Goal: Information Seeking & Learning: Learn about a topic

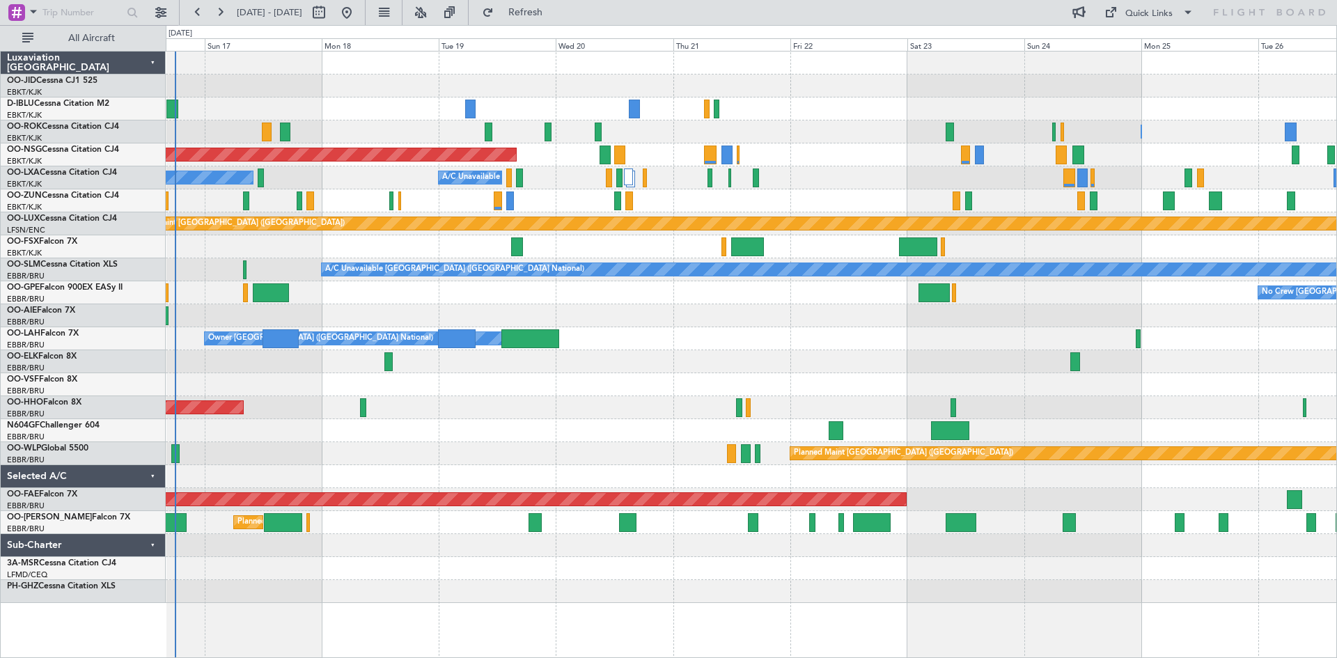
click at [530, 192] on div "Unplanned Maint [GEOGRAPHIC_DATA] ([GEOGRAPHIC_DATA])" at bounding box center [751, 200] width 1170 height 23
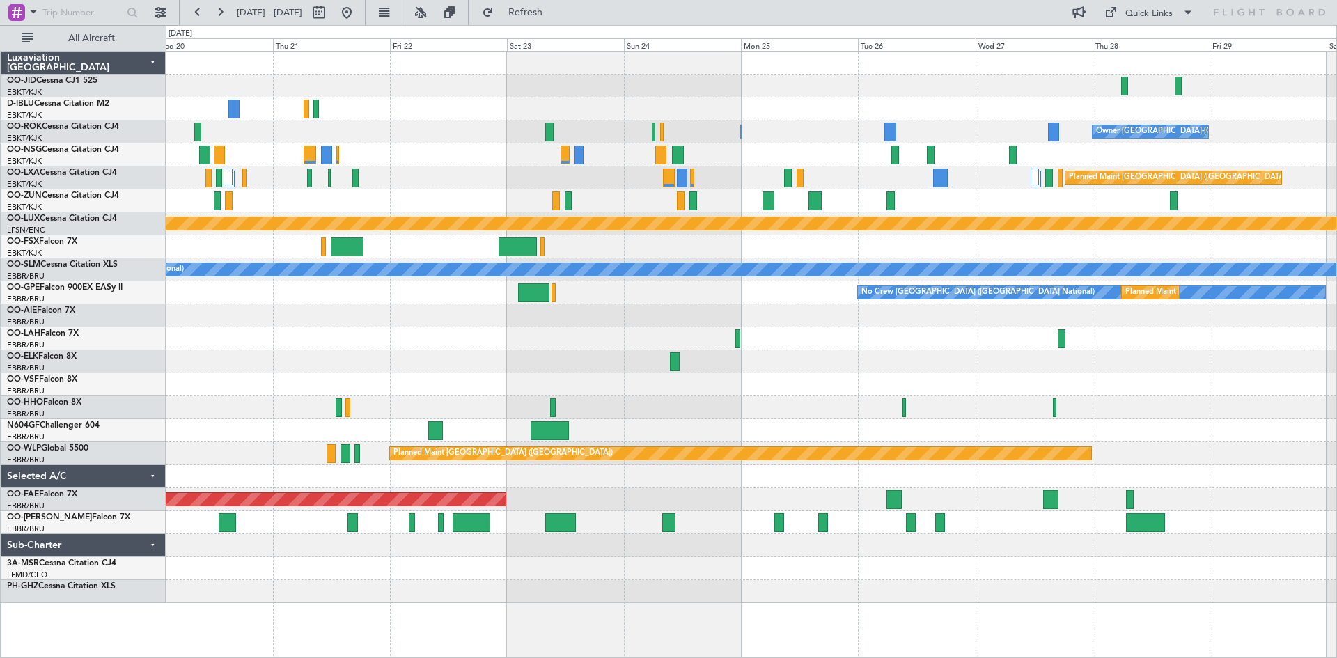
click at [590, 222] on div "Owner [GEOGRAPHIC_DATA]-[GEOGRAPHIC_DATA] Owner [GEOGRAPHIC_DATA]-[GEOGRAPHIC_D…" at bounding box center [751, 327] width 1170 height 551
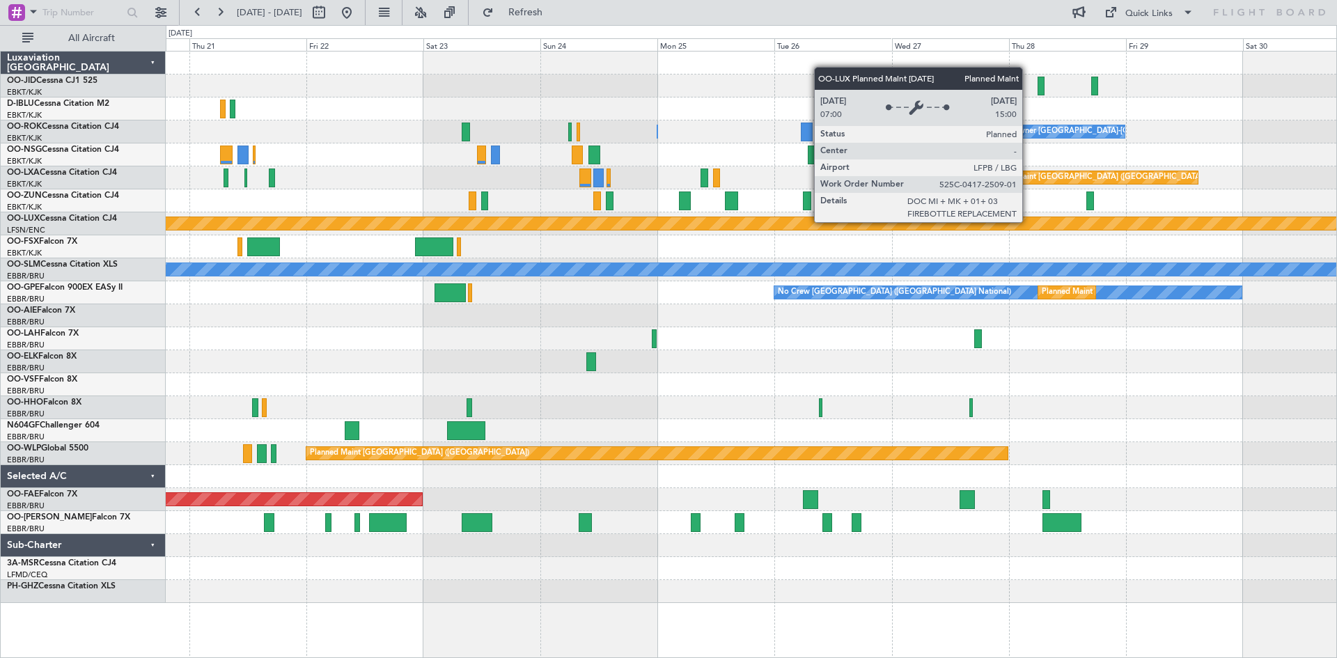
click at [583, 206] on div "Owner [GEOGRAPHIC_DATA]-[GEOGRAPHIC_DATA] Owner [GEOGRAPHIC_DATA]-[GEOGRAPHIC_D…" at bounding box center [751, 327] width 1170 height 551
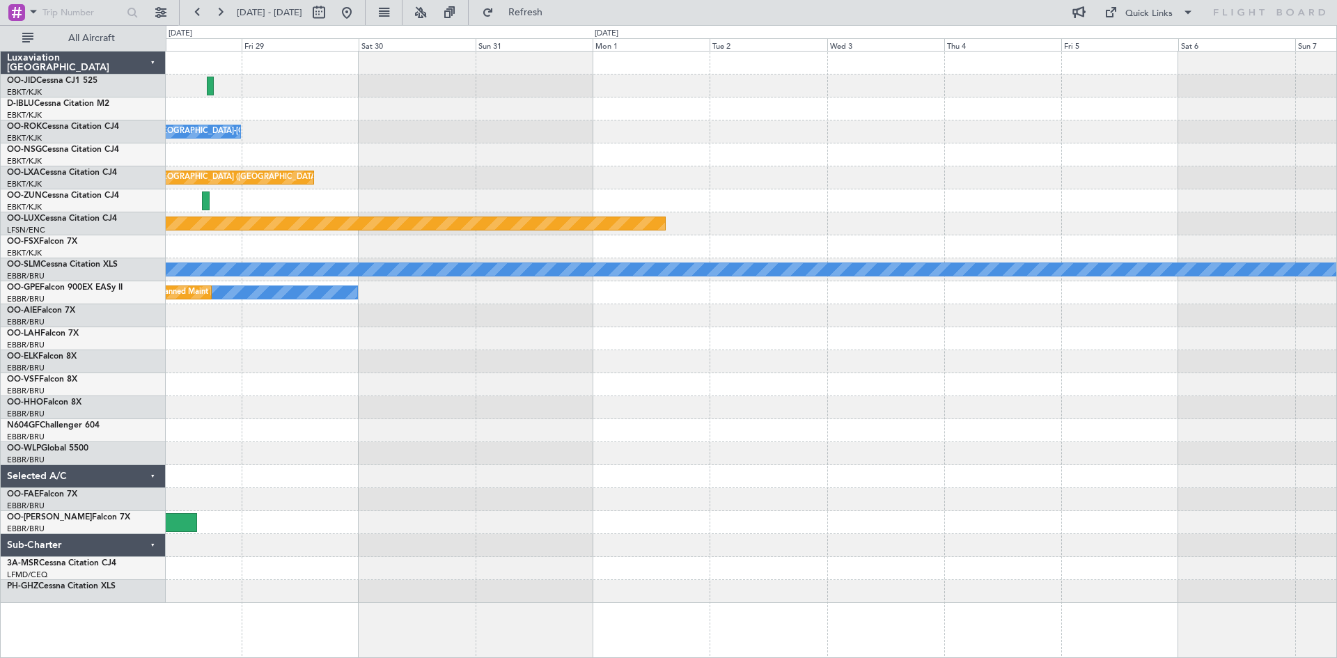
click at [647, 203] on div at bounding box center [751, 200] width 1170 height 23
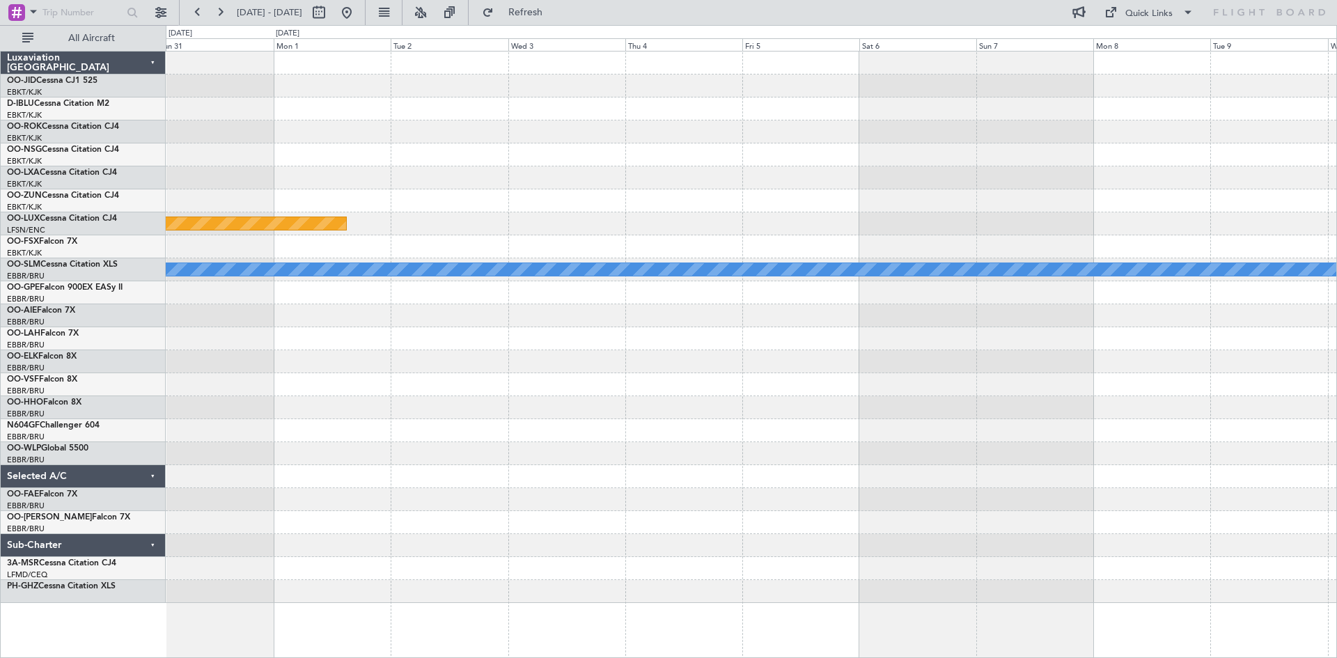
click at [540, 197] on div at bounding box center [751, 200] width 1170 height 23
